Goal: Find specific page/section: Find specific page/section

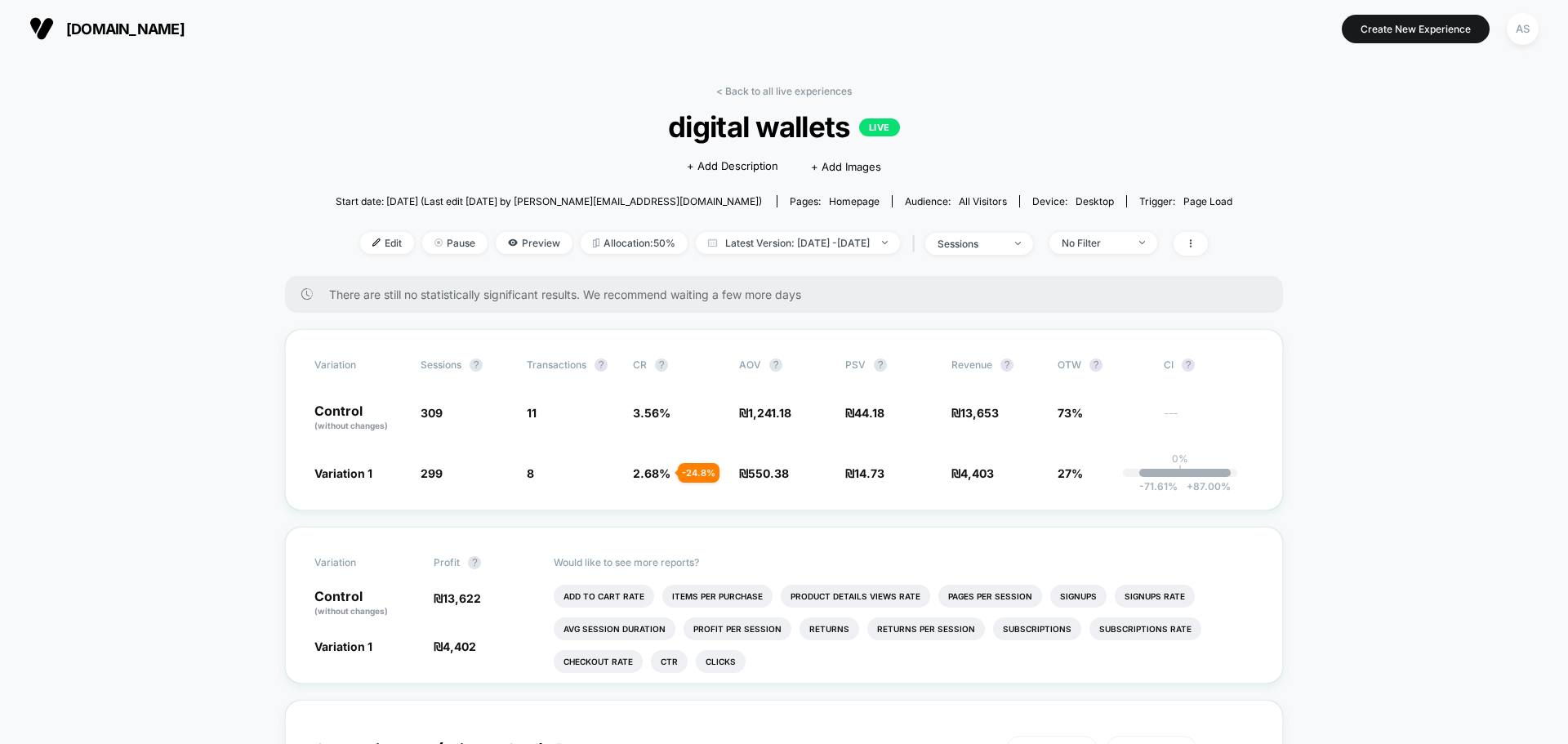
click at [82, 29] on span "[DOMAIN_NAME]" at bounding box center [125, 29] width 118 height 17
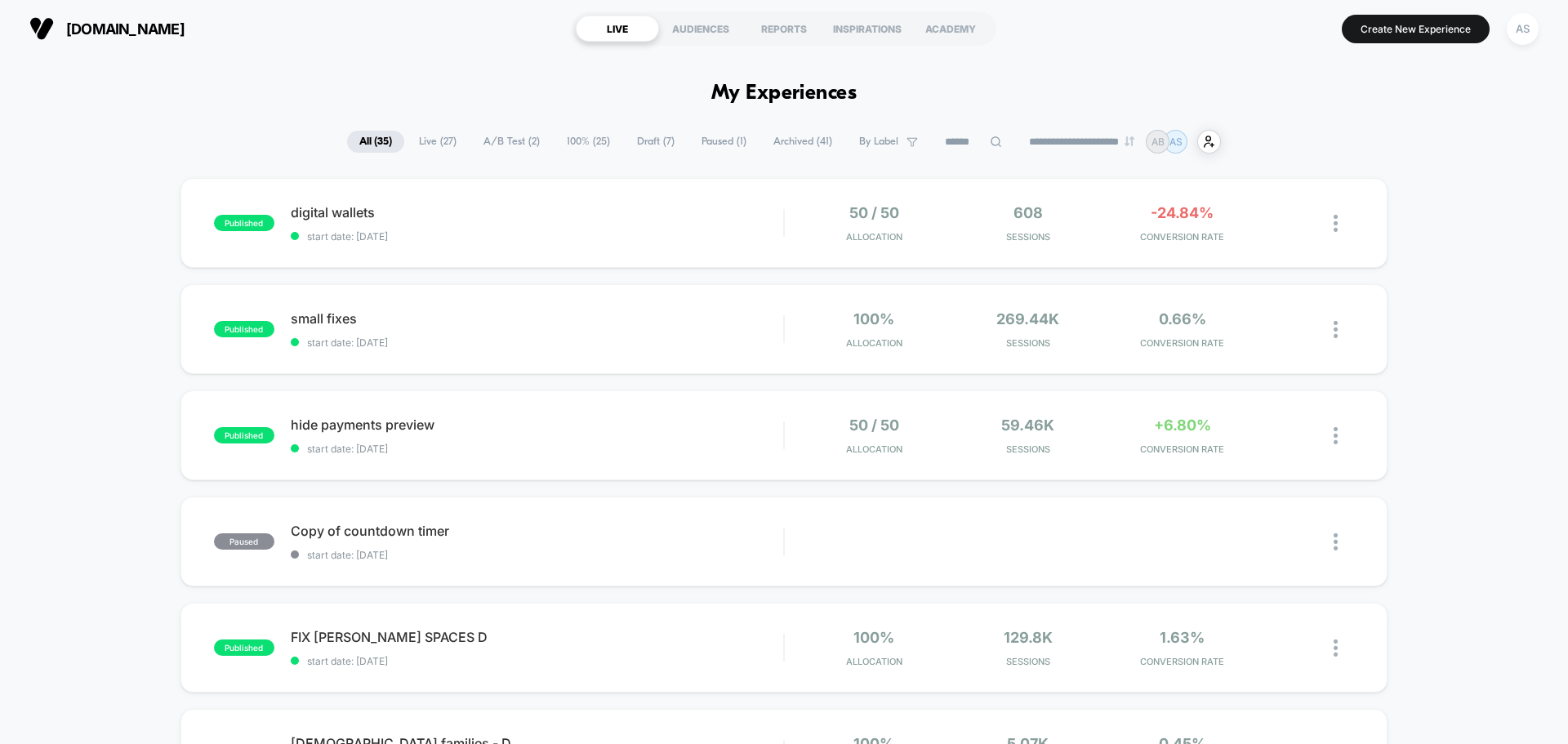
scroll to position [35, 0]
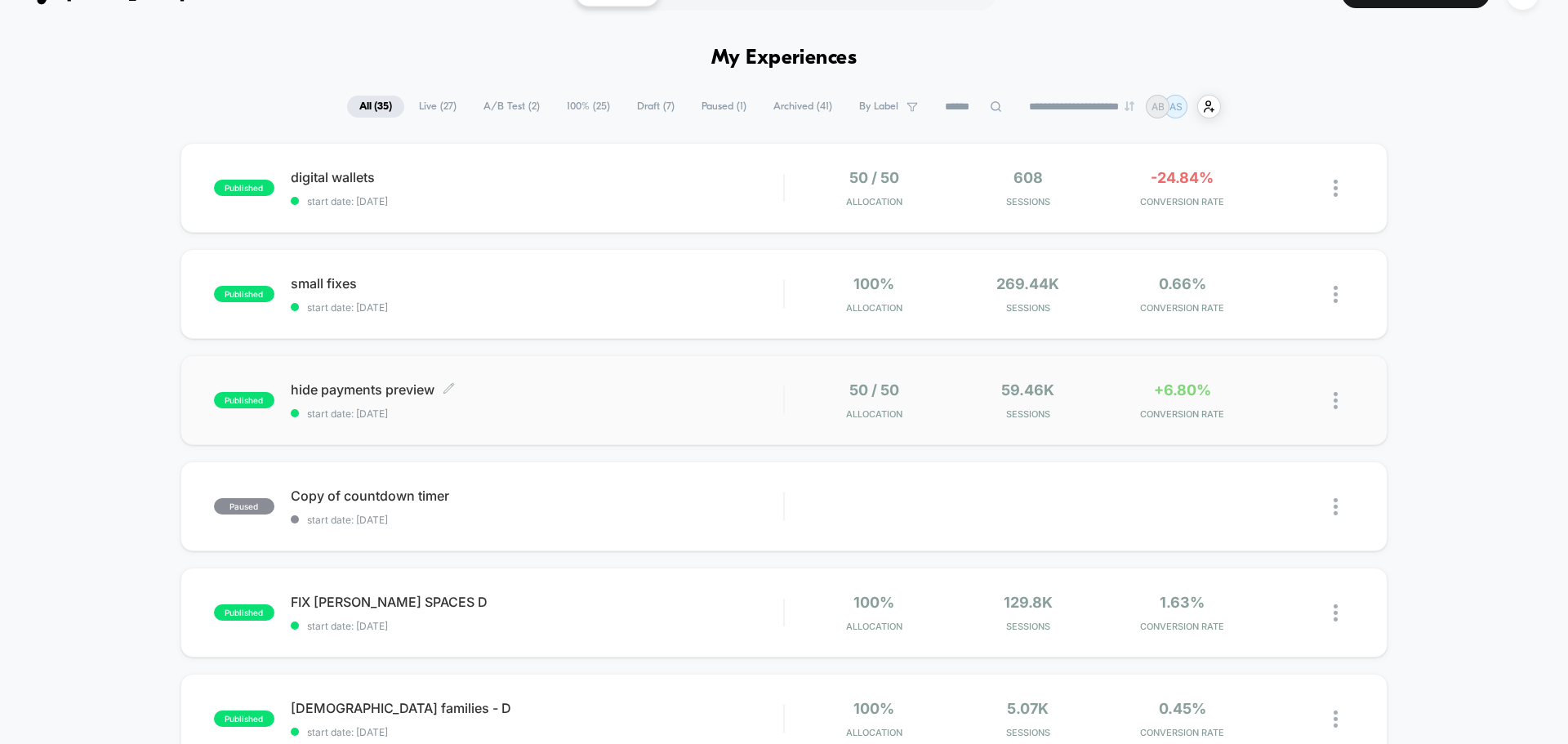
click at [384, 390] on span "hide payments preview Click to edit experience details" at bounding box center [537, 390] width 493 height 16
